Goal: Task Accomplishment & Management: Use online tool/utility

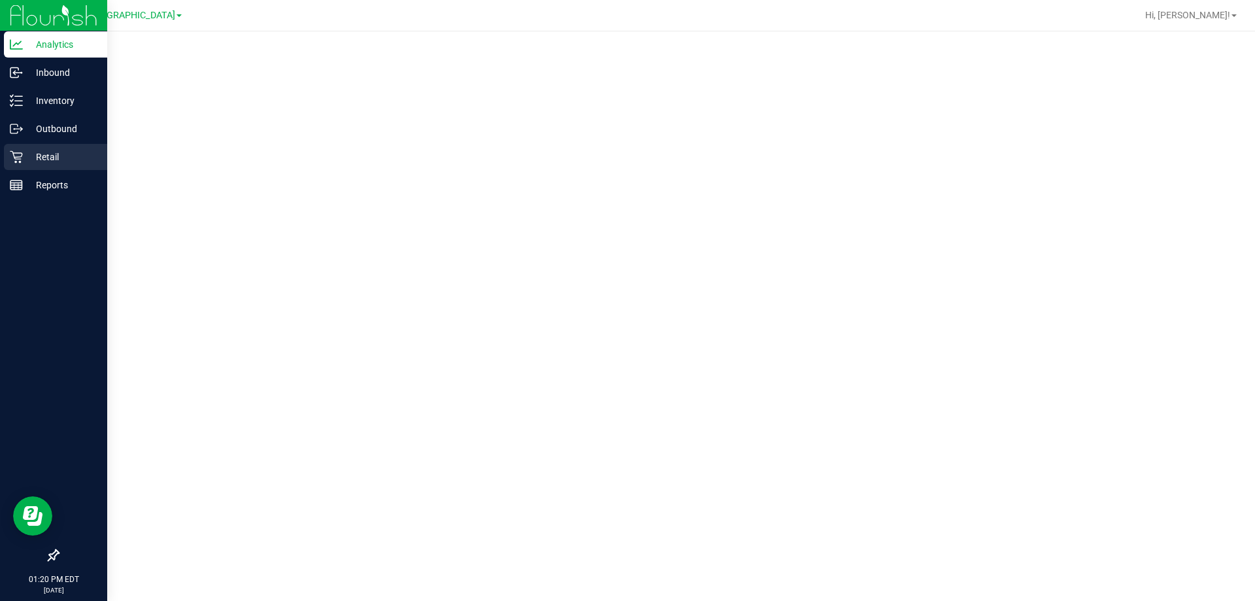
click at [40, 160] on p "Retail" at bounding box center [62, 157] width 78 height 16
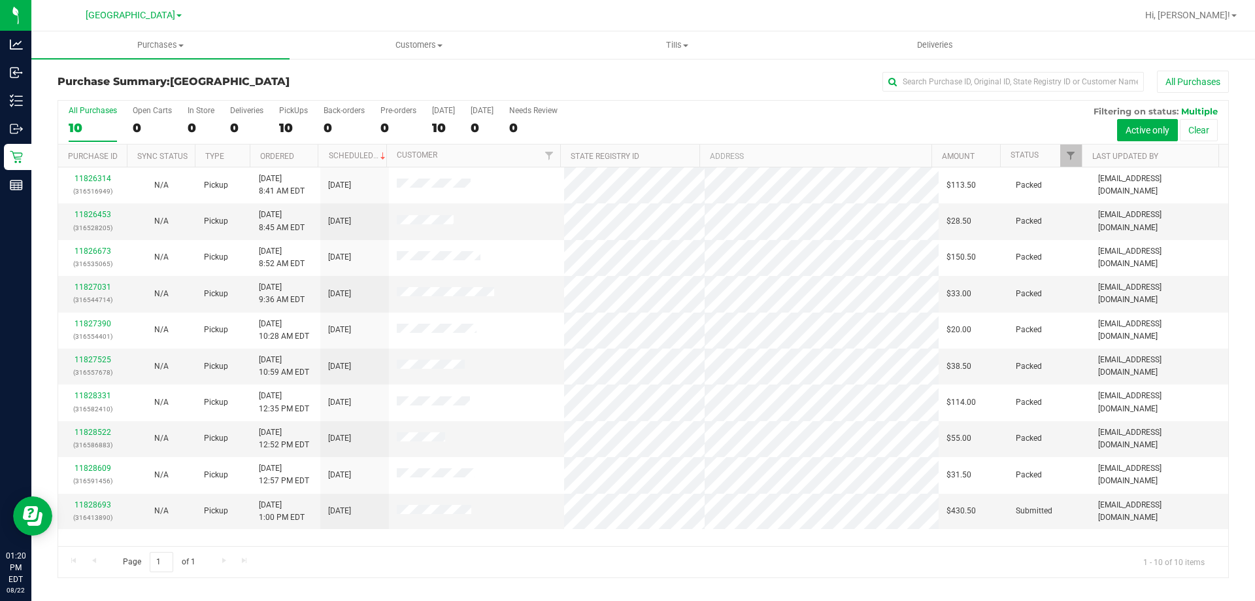
click at [45, 442] on div "Purchase Summary: [GEOGRAPHIC_DATA] All Purchases All Purchases 10 Open Carts 0…" at bounding box center [643, 324] width 1224 height 533
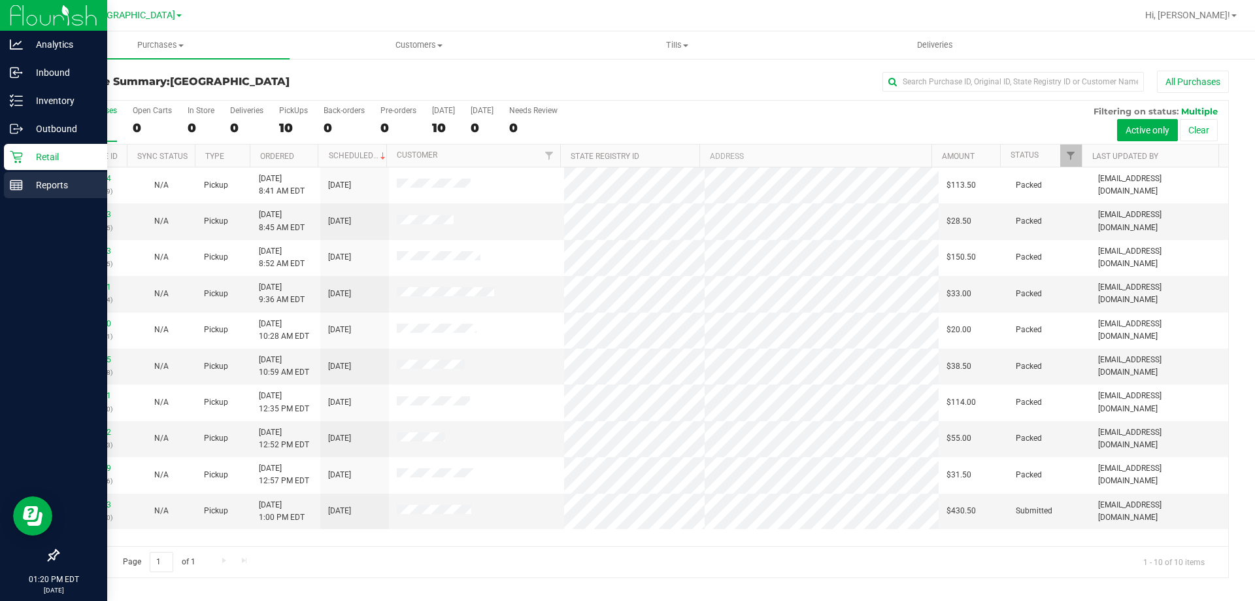
click at [23, 183] on p "Reports" at bounding box center [62, 185] width 78 height 16
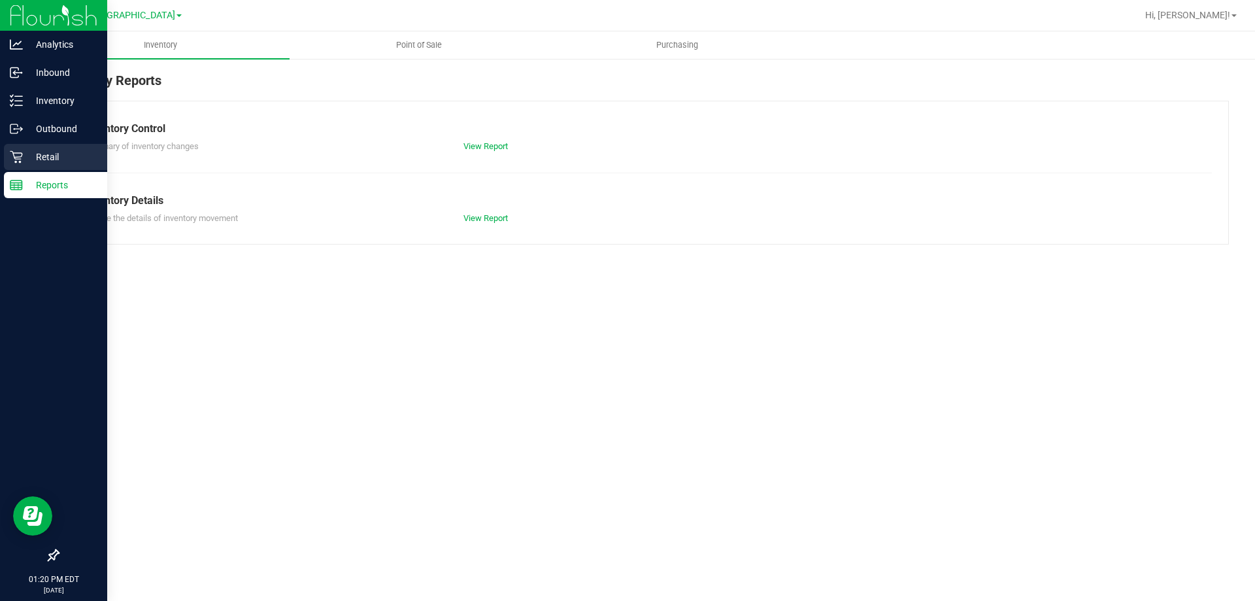
click at [14, 158] on icon at bounding box center [16, 157] width 12 height 12
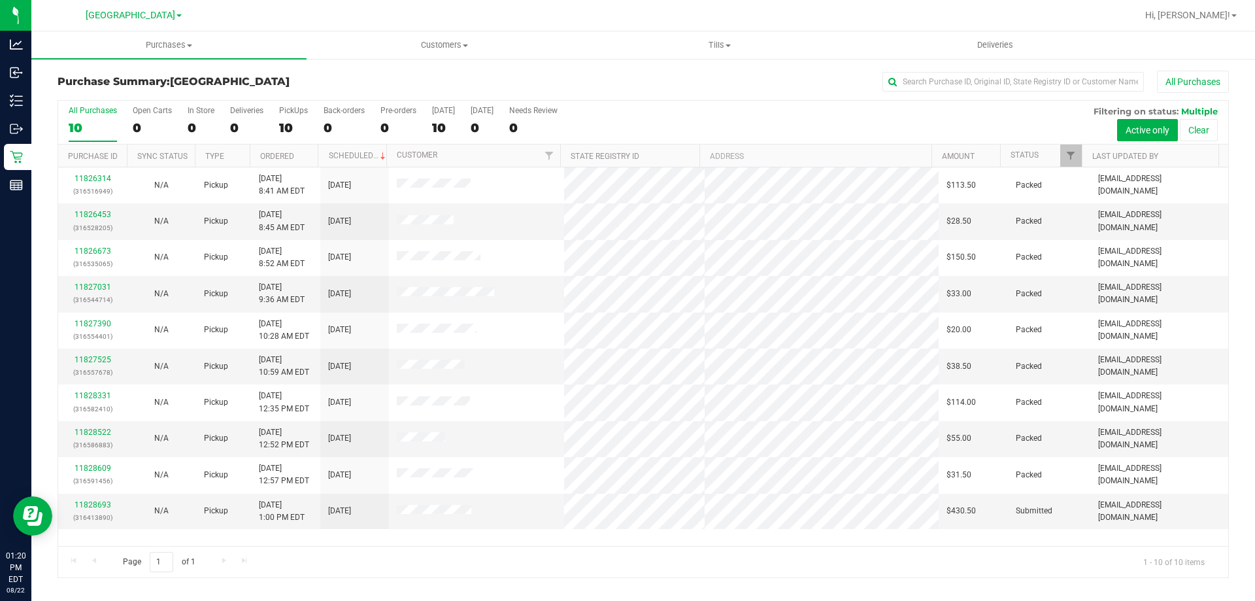
click at [321, 80] on h3 "Purchase Summary: [GEOGRAPHIC_DATA]" at bounding box center [253, 82] width 390 height 12
click at [720, 37] on uib-tab-heading "Tills Manage tills Reconcile e-payments" at bounding box center [719, 45] width 274 height 26
click at [622, 78] on span "Manage tills" at bounding box center [626, 78] width 88 height 11
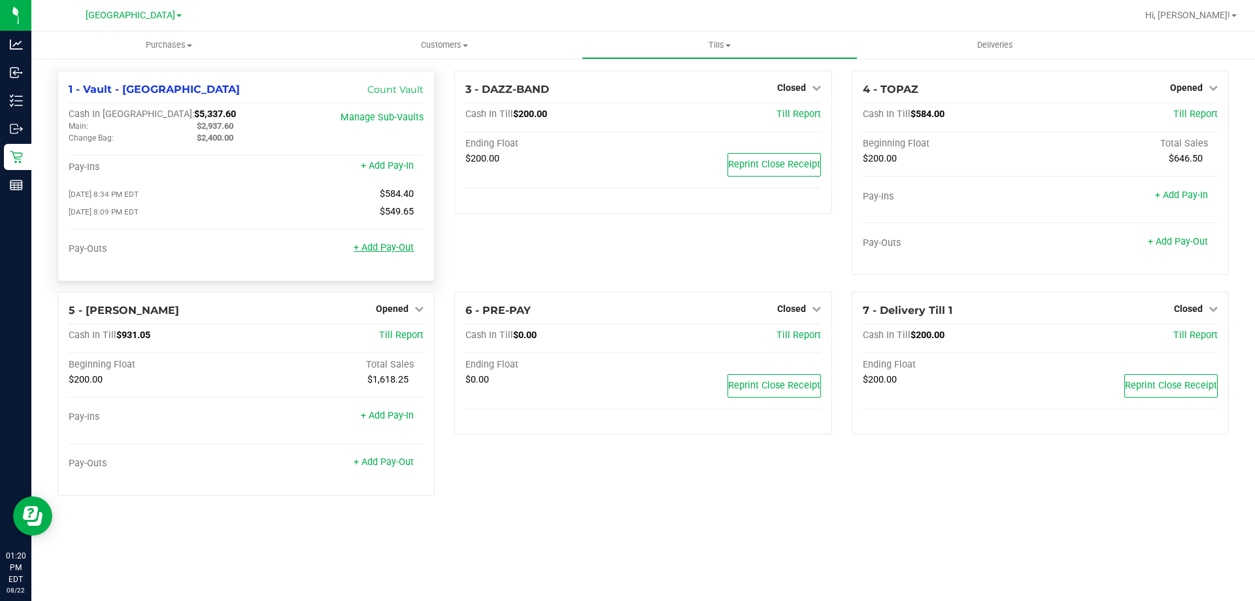
click at [387, 251] on link "+ Add Pay-Out" at bounding box center [384, 247] width 60 height 11
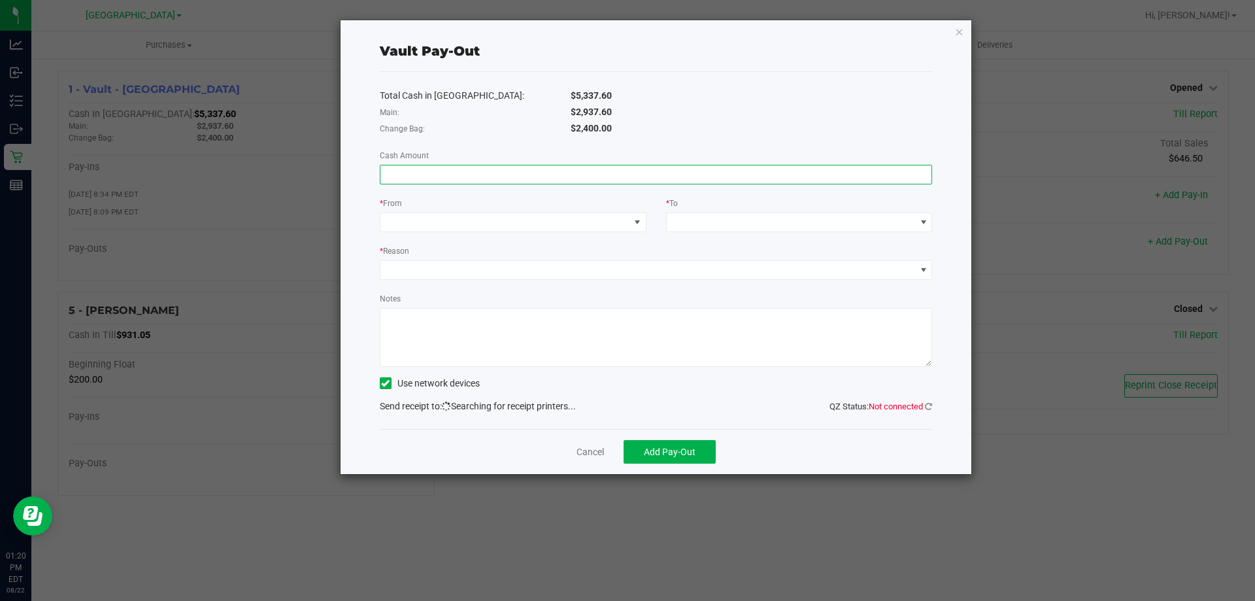
click at [537, 173] on input at bounding box center [656, 174] width 552 height 18
type input "$2,937.60"
click at [461, 229] on span at bounding box center [504, 222] width 249 height 18
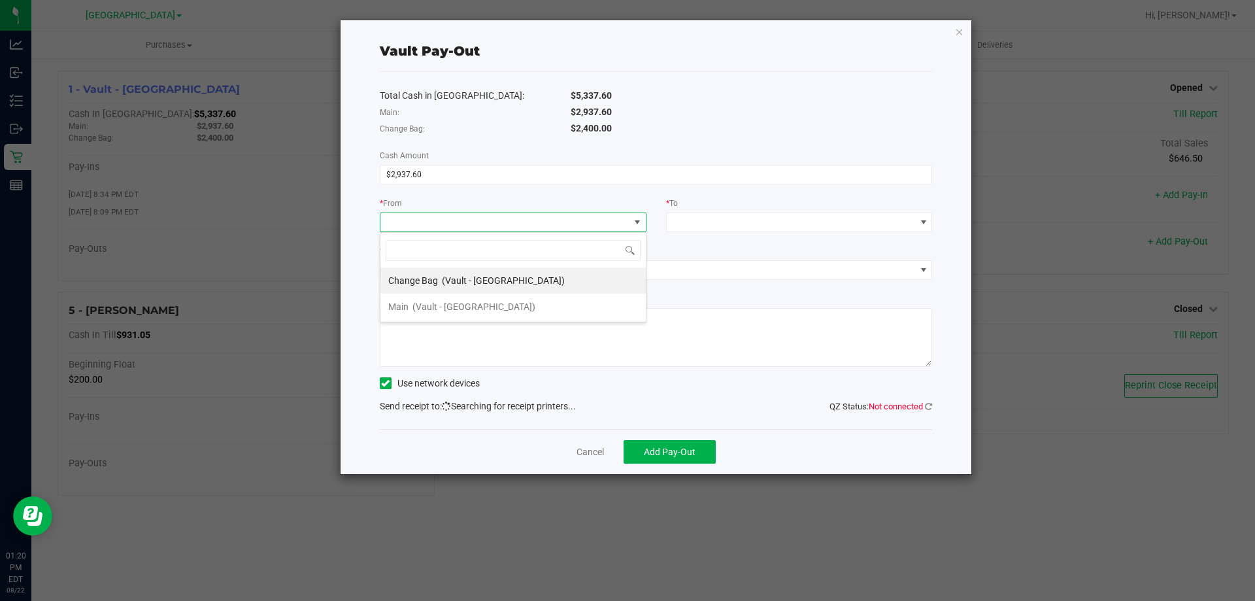
scroll to position [20, 267]
click at [475, 299] on div "Main (Vault - [GEOGRAPHIC_DATA])" at bounding box center [461, 307] width 147 height 24
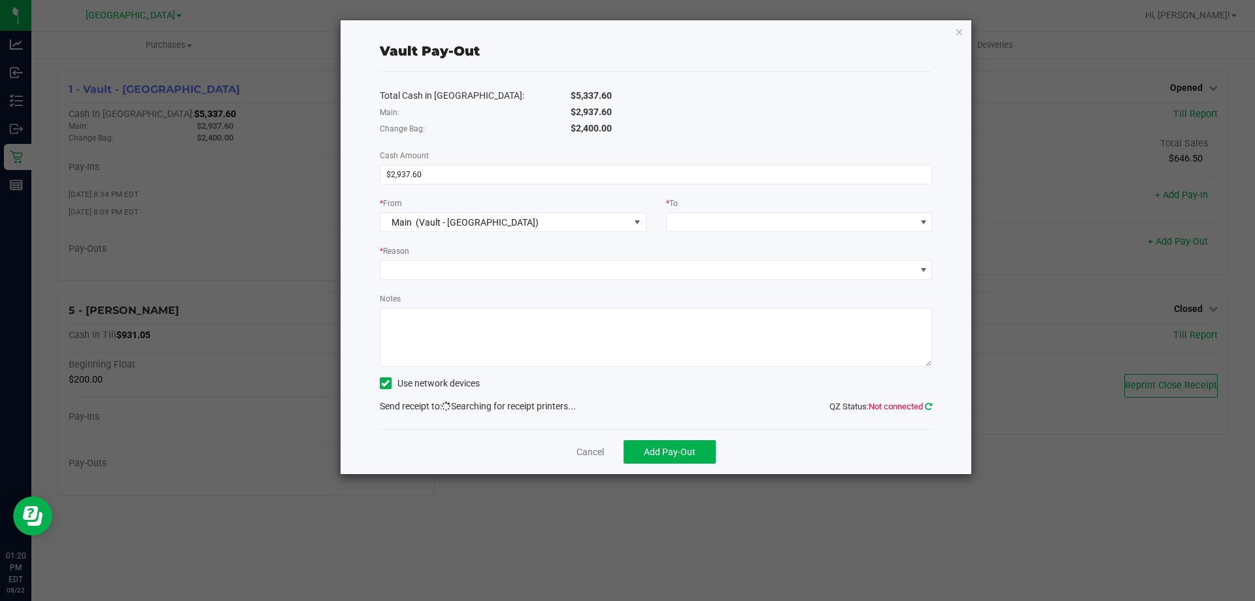
click at [925, 403] on icon at bounding box center [928, 406] width 7 height 8
click at [580, 451] on link "Cancel" at bounding box center [590, 452] width 27 height 14
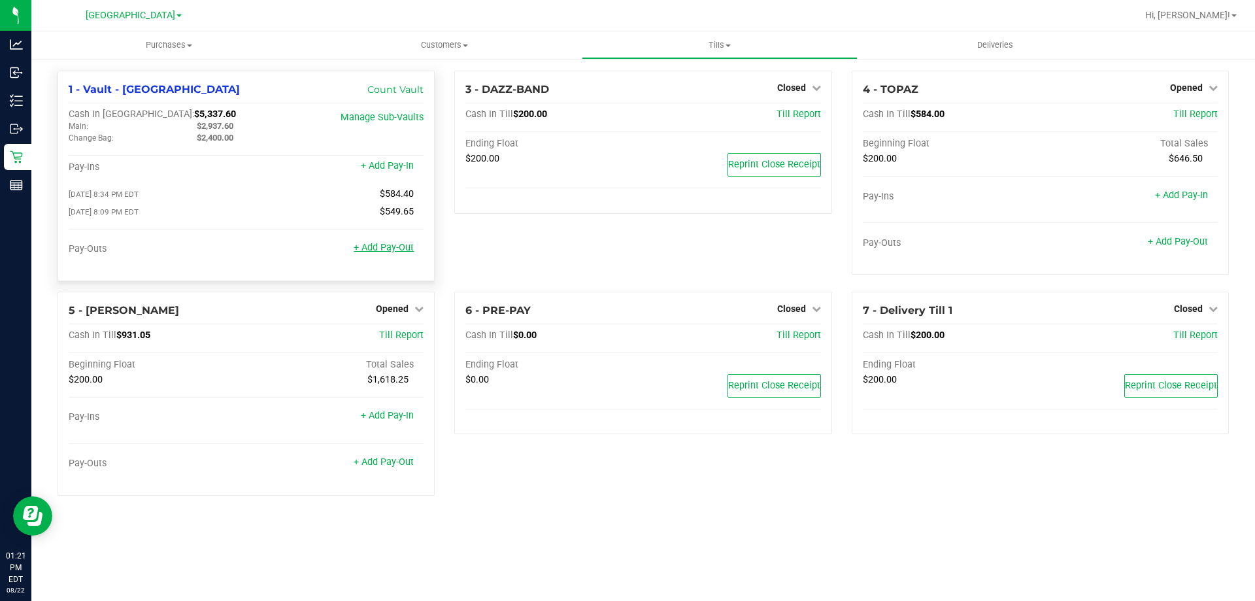
click at [363, 253] on link "+ Add Pay-Out" at bounding box center [384, 247] width 60 height 11
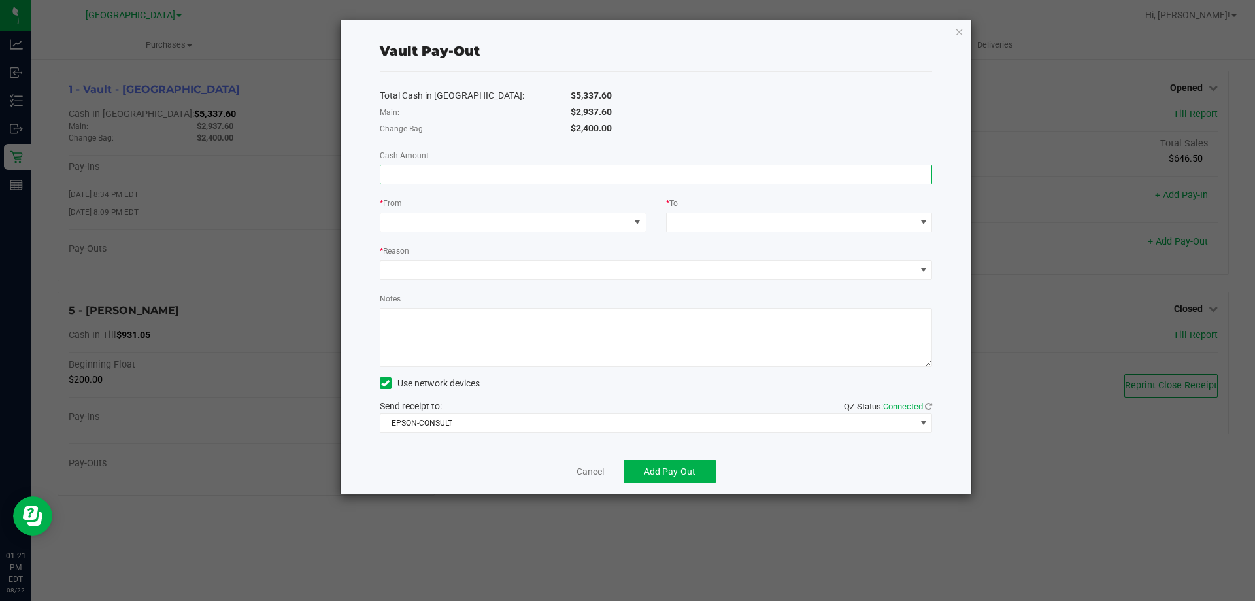
click at [567, 176] on input at bounding box center [656, 174] width 552 height 18
type input "$2,937.60"
click at [529, 224] on span at bounding box center [504, 222] width 249 height 18
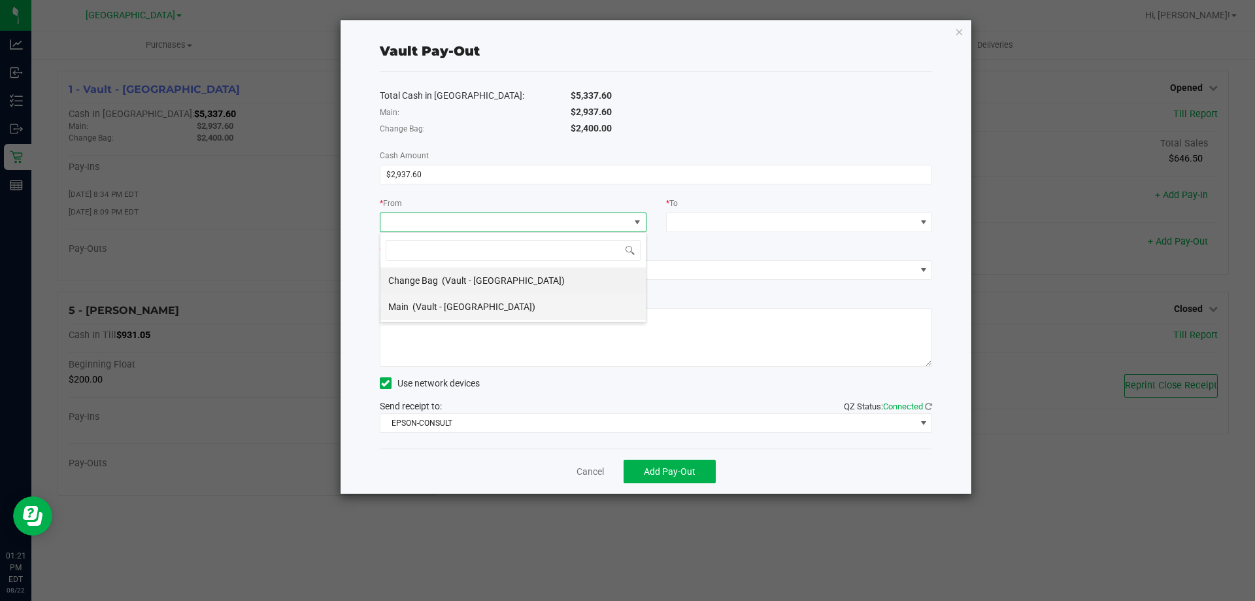
click at [490, 301] on span "(Vault - [GEOGRAPHIC_DATA])" at bounding box center [473, 306] width 123 height 10
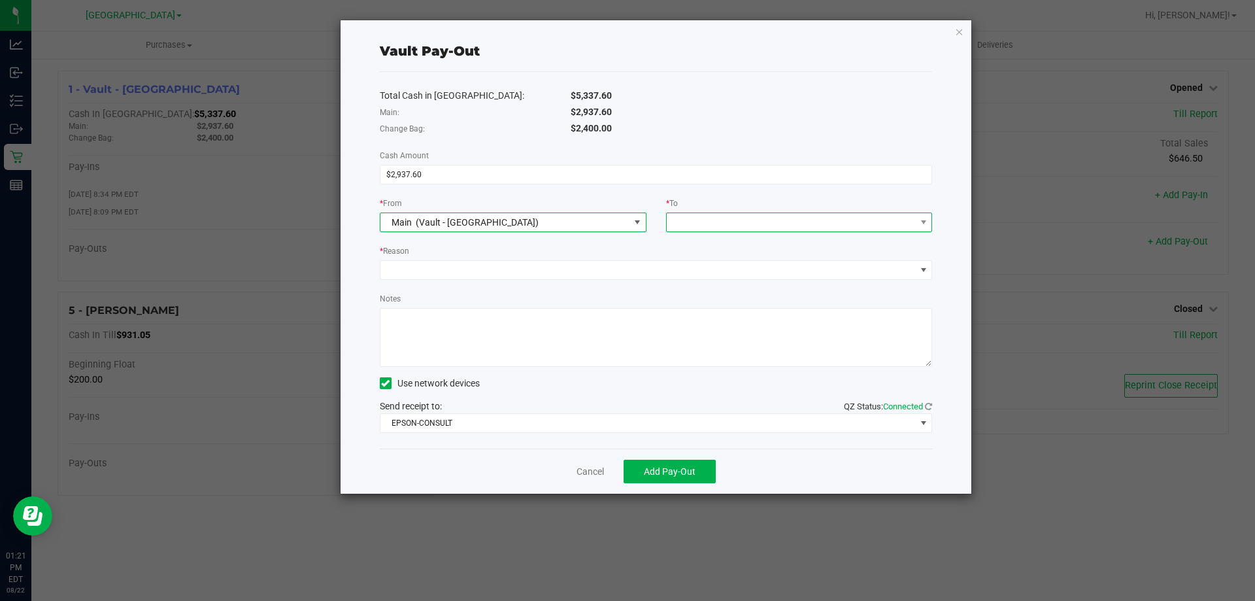
click at [750, 220] on span at bounding box center [791, 222] width 249 height 18
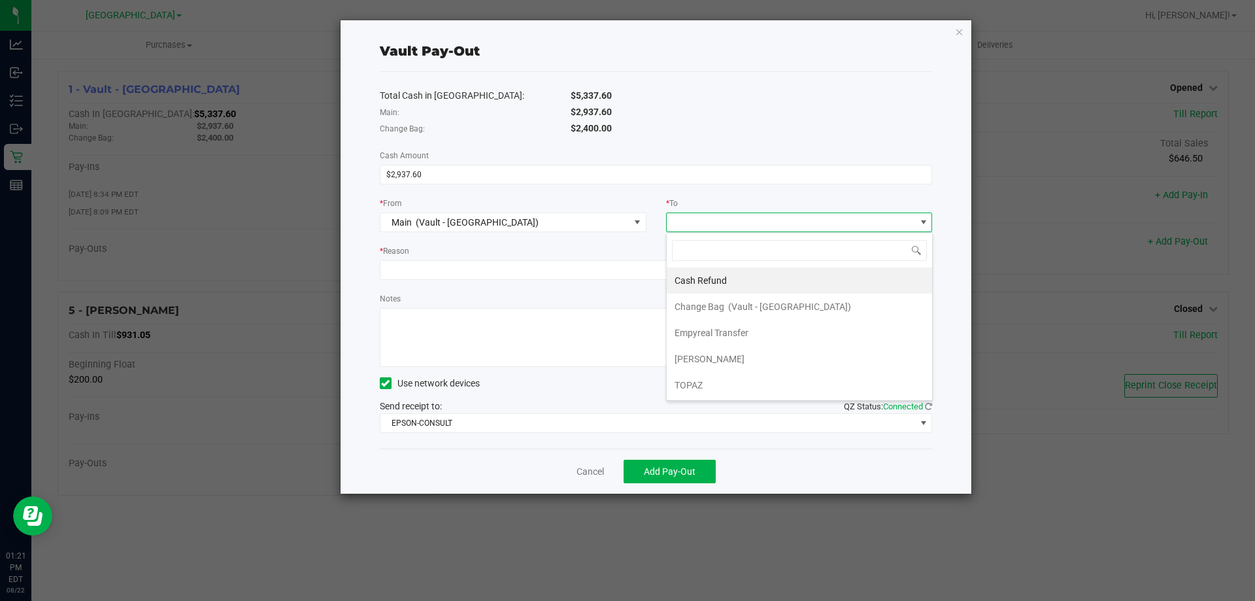
drag, startPoint x: 716, startPoint y: 337, endPoint x: 425, endPoint y: 255, distance: 302.1
click at [716, 337] on span "Empyreal Transfer" at bounding box center [712, 332] width 74 height 10
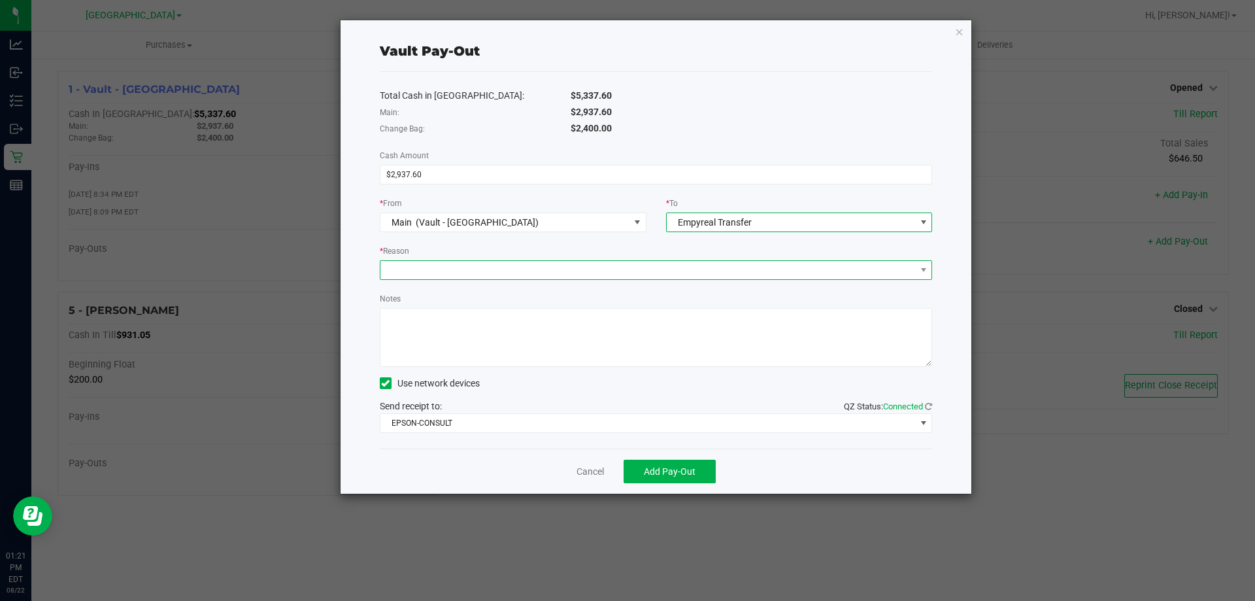
click at [409, 270] on span at bounding box center [647, 270] width 535 height 18
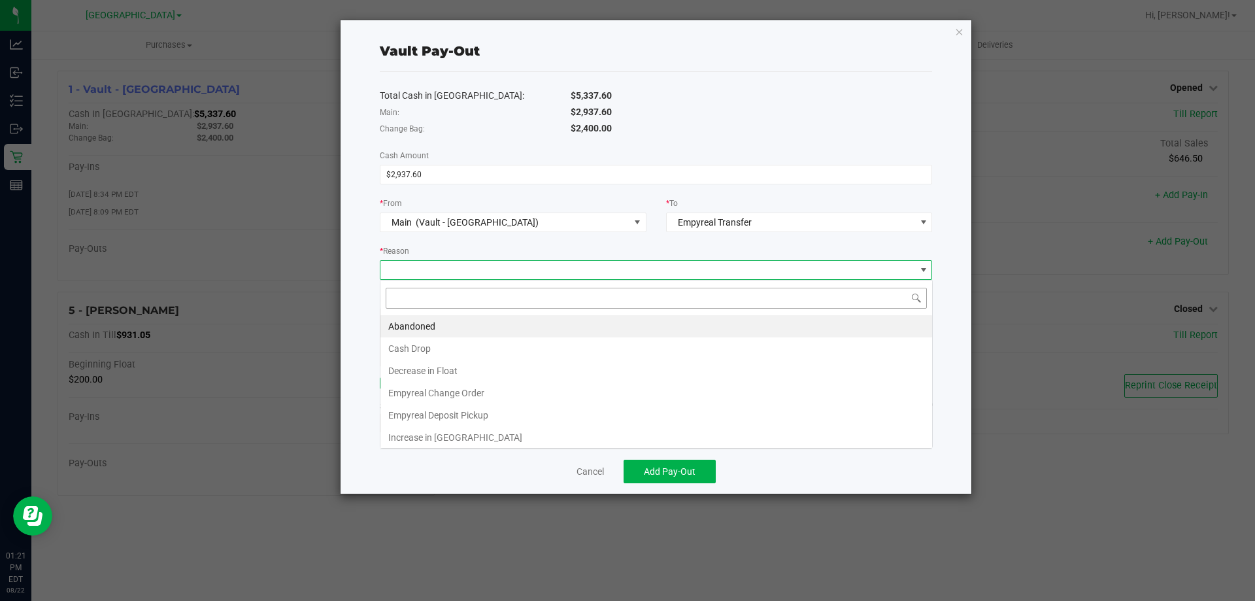
scroll to position [20, 552]
click at [446, 420] on li "Empyreal Deposit Pickup" at bounding box center [656, 415] width 552 height 22
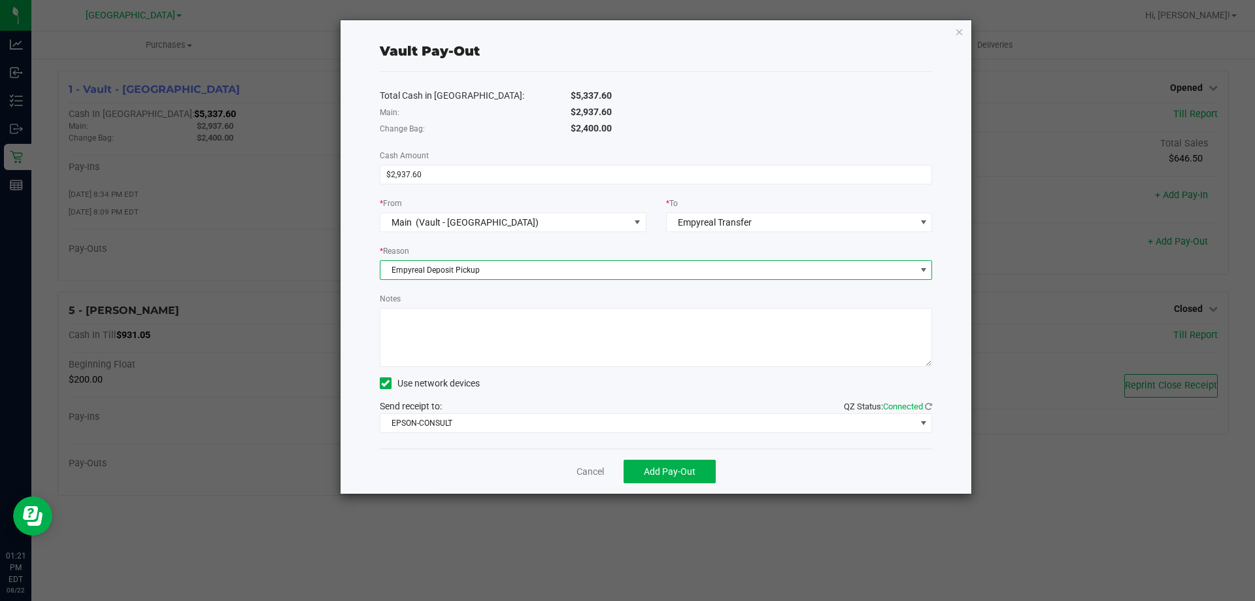
click at [428, 350] on textarea "Notes" at bounding box center [656, 337] width 553 height 59
type textarea "Deposit pickup -rc"
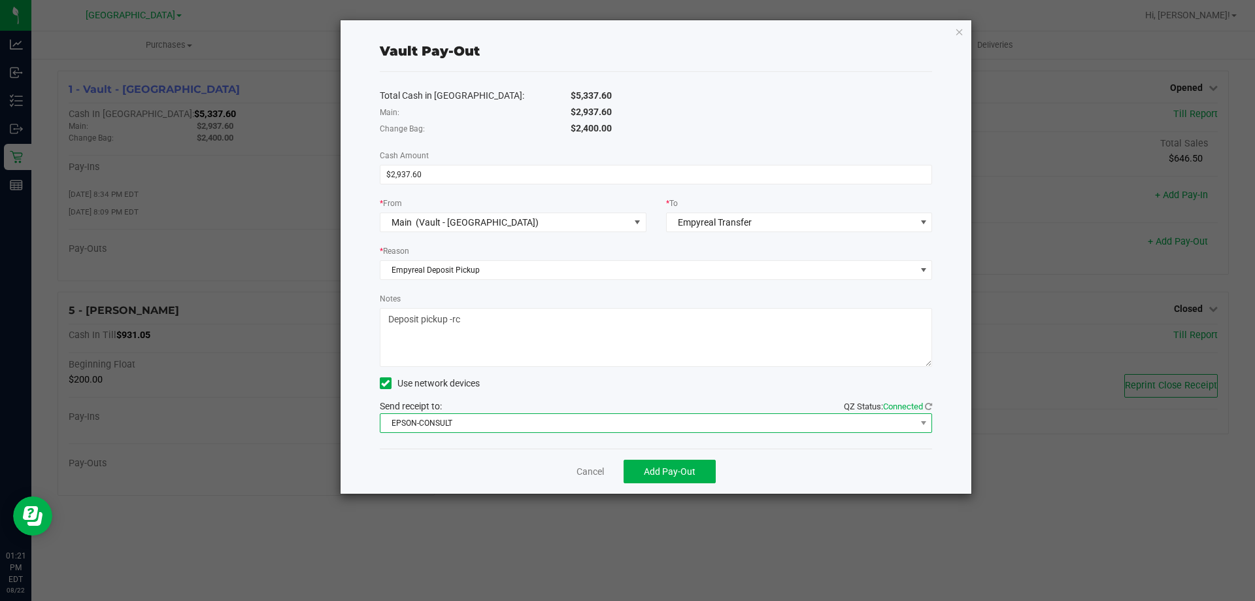
click at [475, 424] on span "EPSON-CONSULT" at bounding box center [647, 423] width 535 height 18
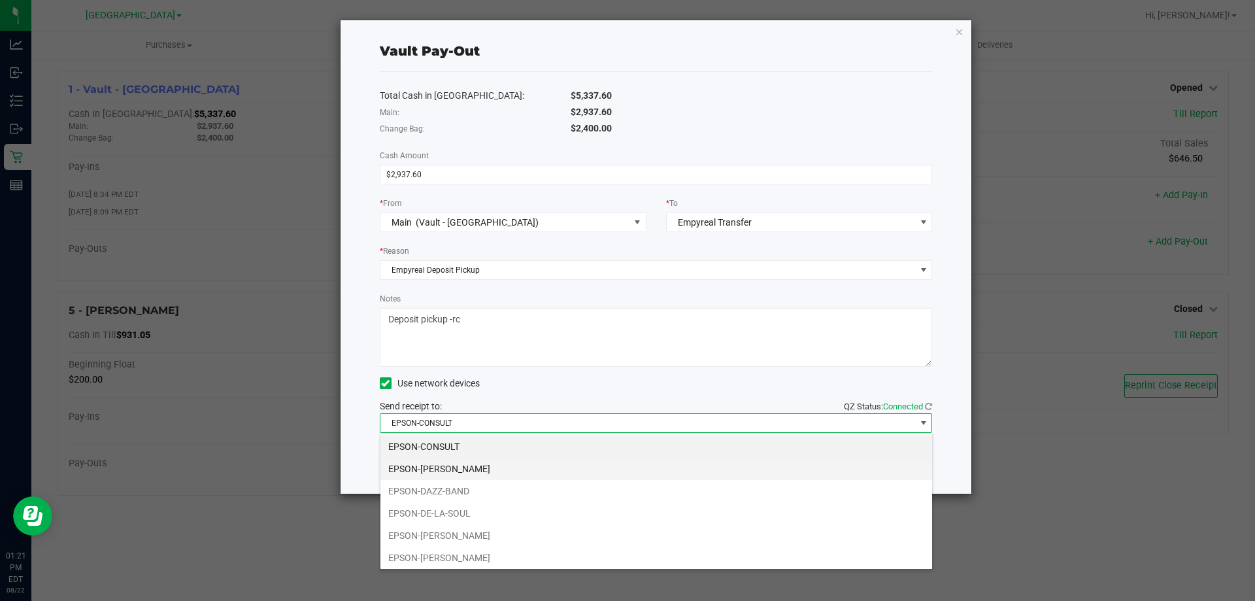
click at [464, 474] on li "EPSON-[PERSON_NAME]" at bounding box center [656, 469] width 552 height 22
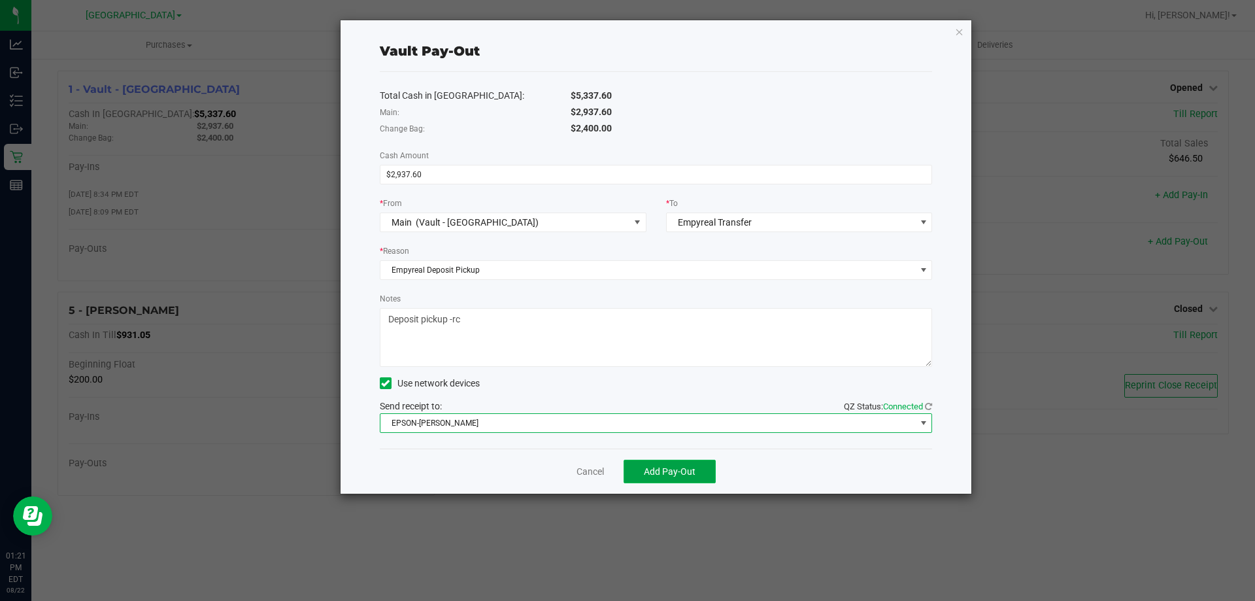
click at [686, 479] on button "Add Pay-Out" at bounding box center [670, 472] width 92 height 24
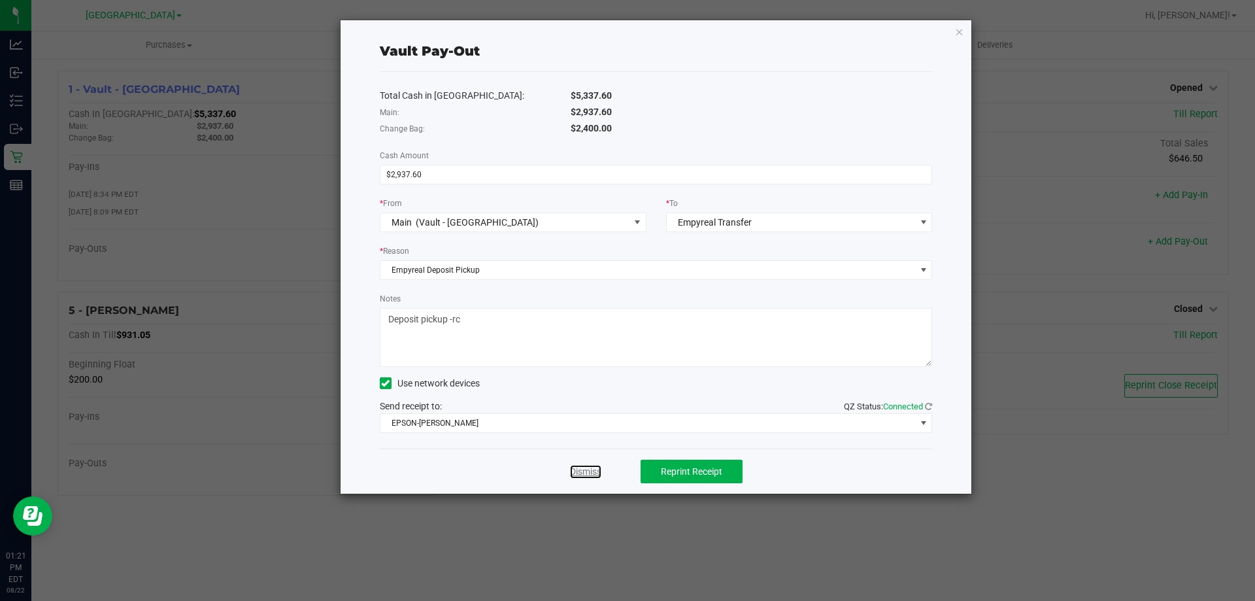
click at [571, 470] on link "Dismiss" at bounding box center [585, 472] width 31 height 14
